Goal: Download file/media

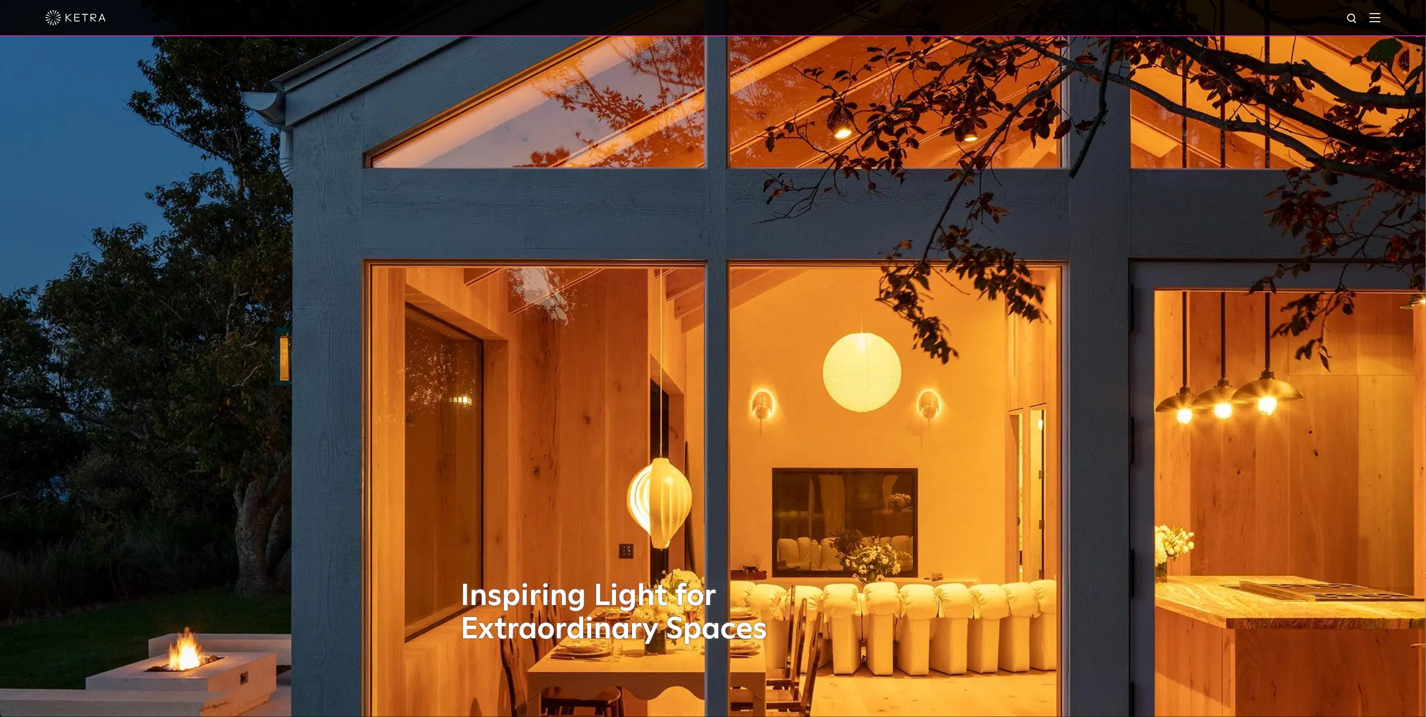
click at [1381, 17] on img at bounding box center [1375, 18] width 11 height 10
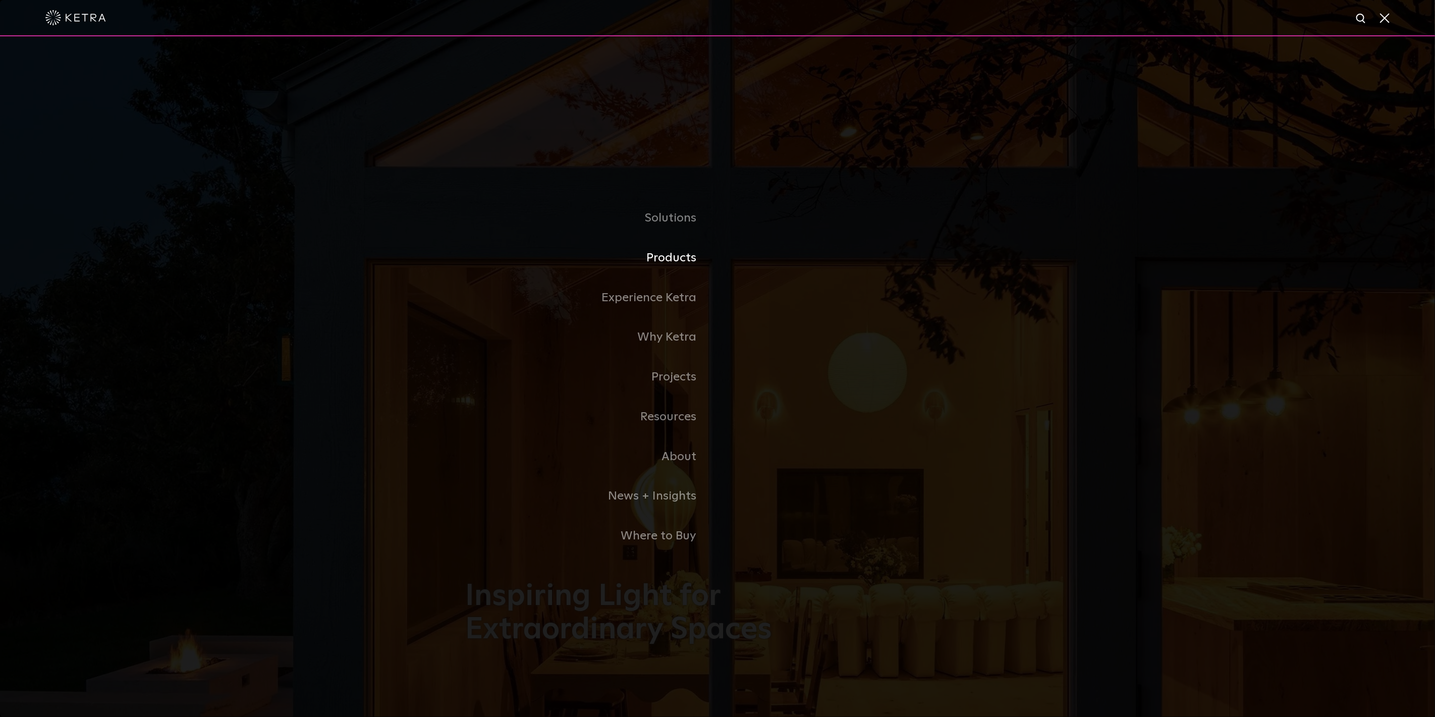
click at [667, 260] on link "Products" at bounding box center [591, 258] width 252 height 40
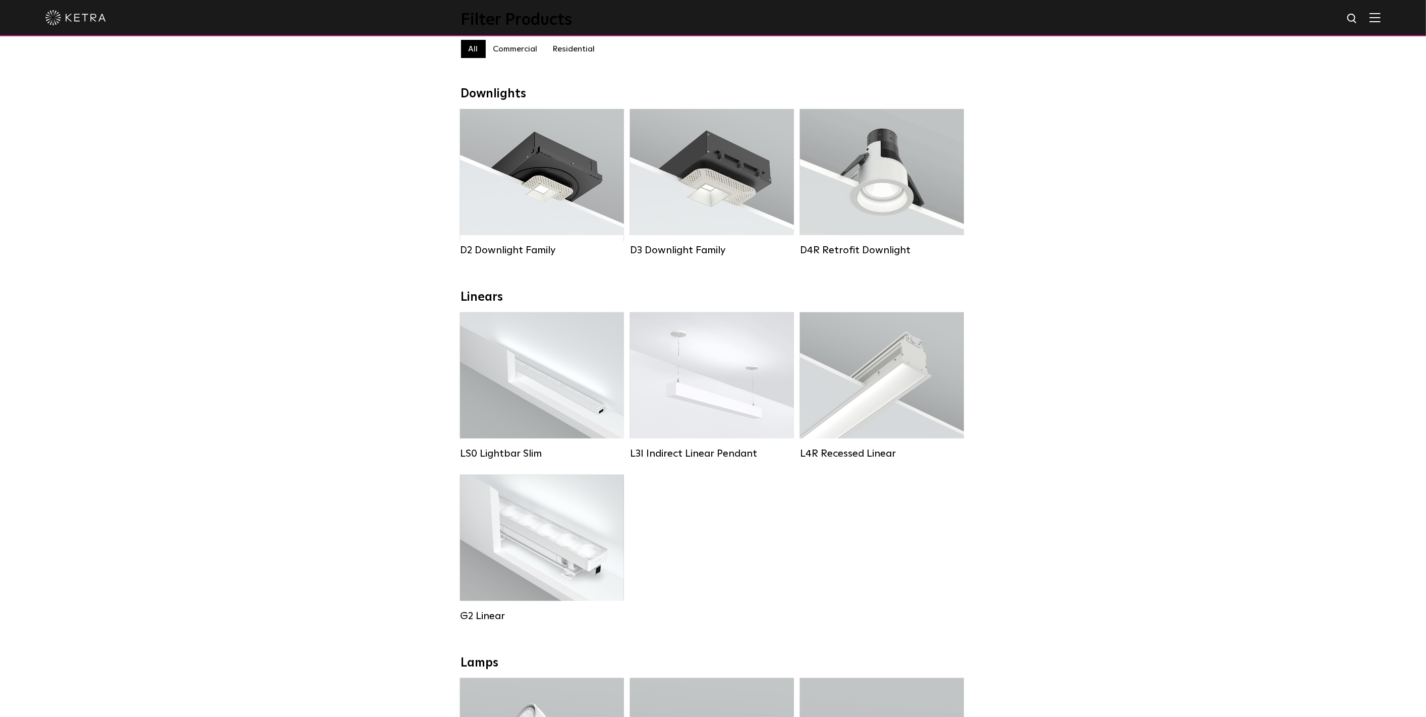
scroll to position [112, 0]
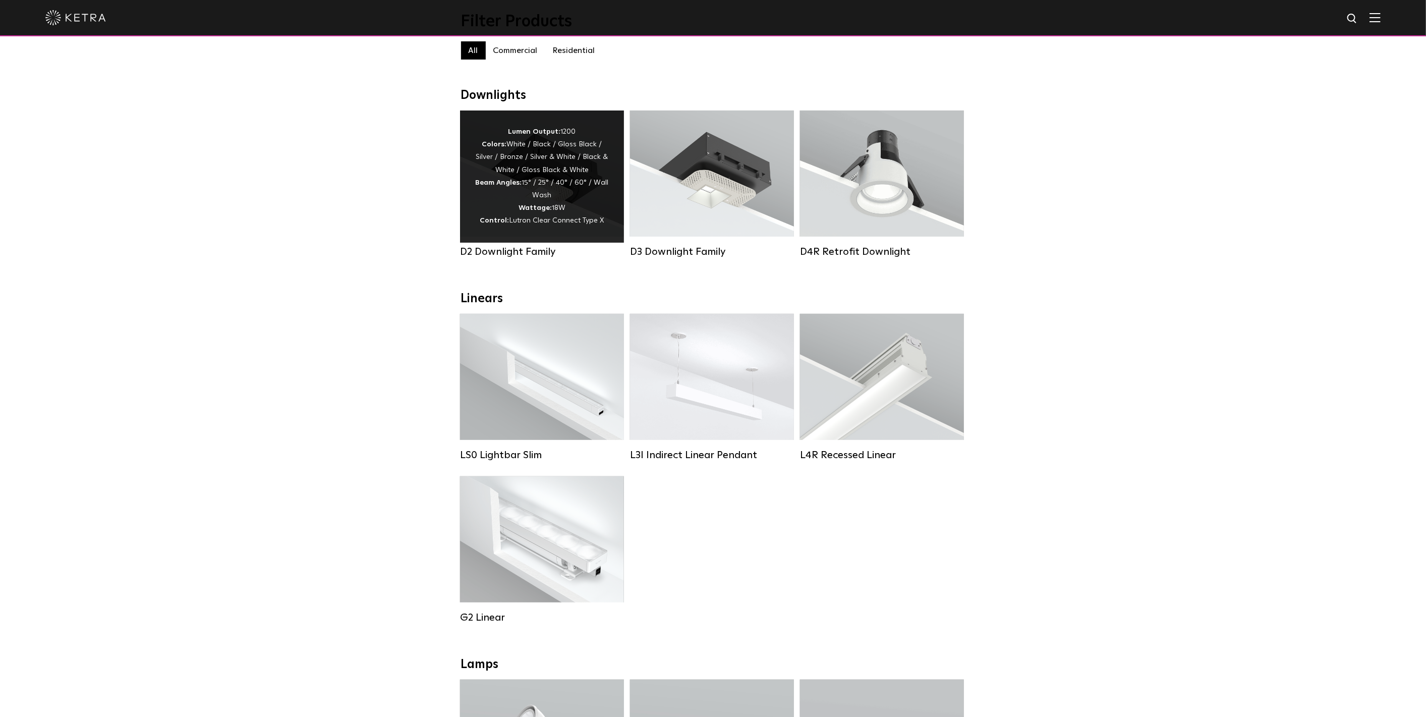
click at [577, 204] on div "Lumen Output: 1200 Colors: White / Black / Gloss Black / Silver / Bronze / Silv…" at bounding box center [542, 177] width 134 height 102
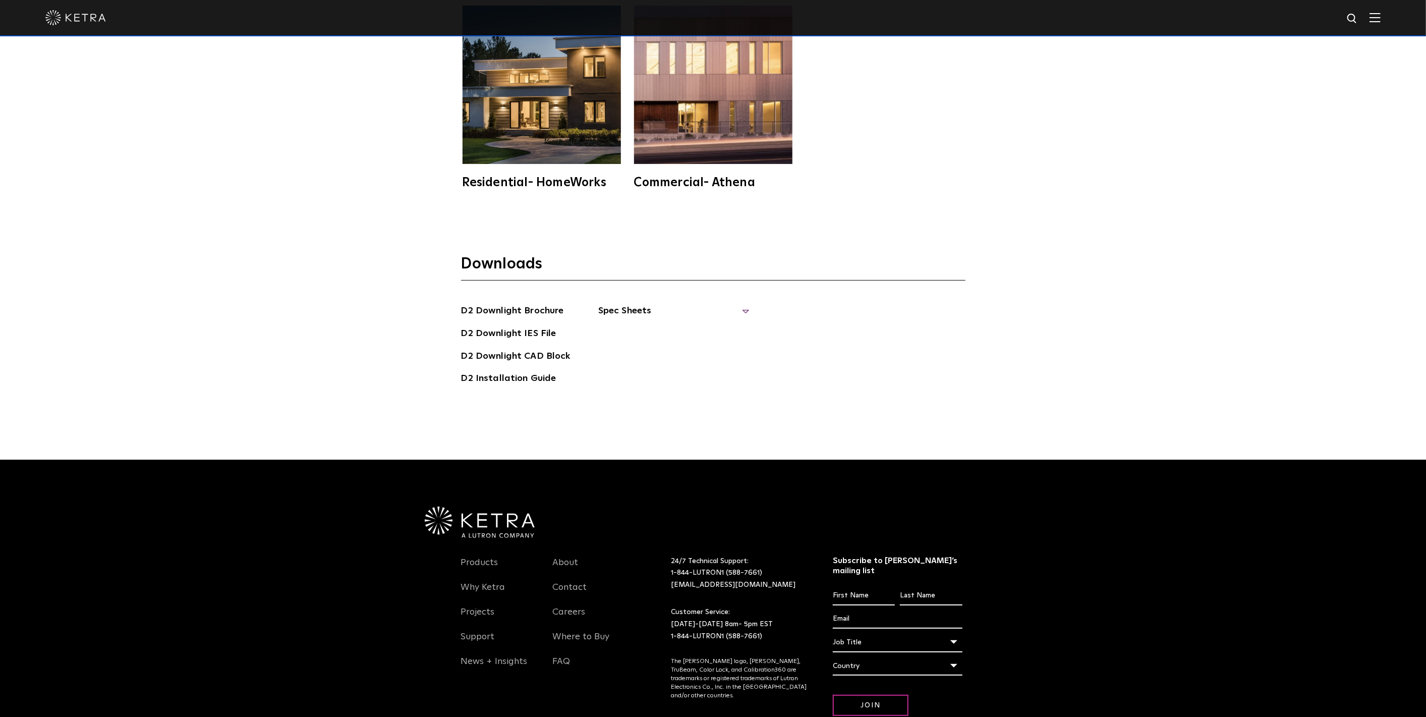
scroll to position [3577, 0]
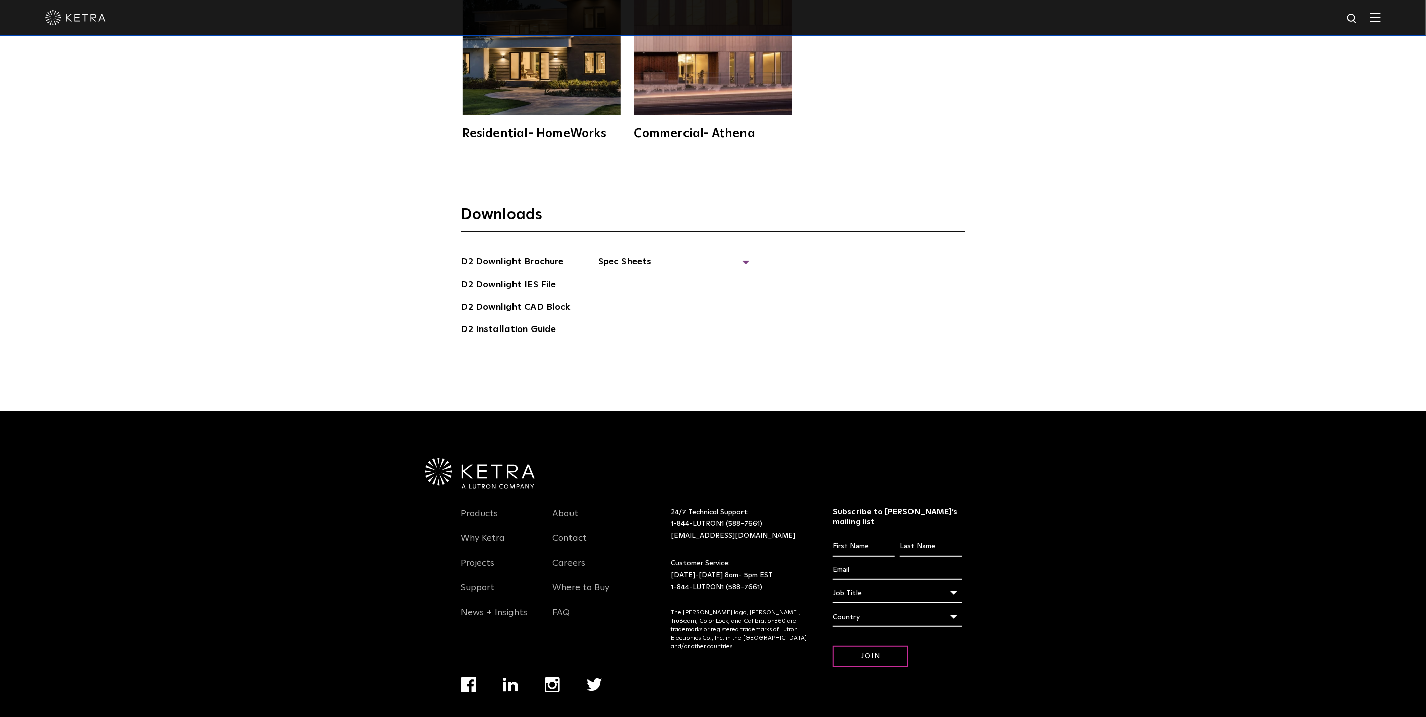
click at [638, 234] on section "Downloads D2 Downlight Brochure D2 Downlight IES File D2 [GEOGRAPHIC_DATA] D2 I…" at bounding box center [713, 275] width 505 height 140
click at [632, 255] on span "Spec Sheets" at bounding box center [673, 266] width 151 height 22
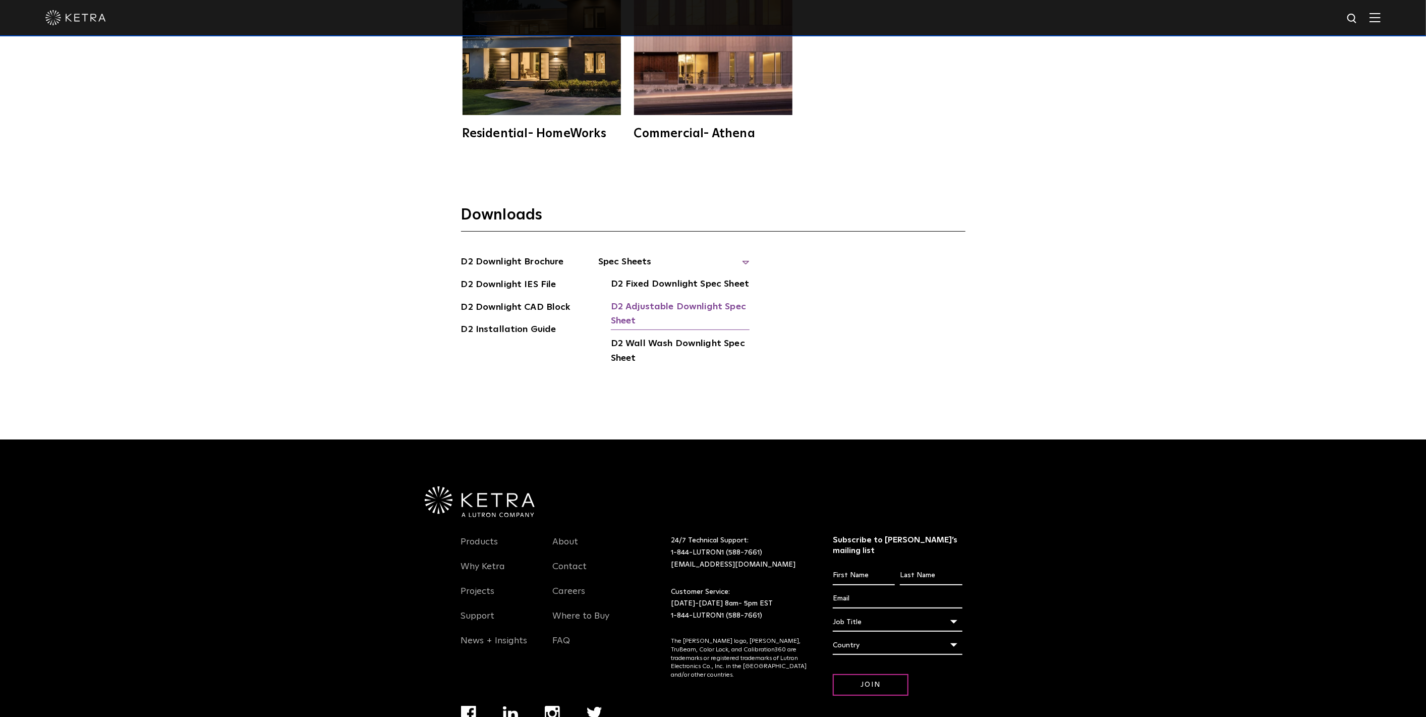
click at [632, 300] on link "D2 Adjustable Downlight Spec Sheet" at bounding box center [680, 315] width 139 height 31
